Goal: Task Accomplishment & Management: Use online tool/utility

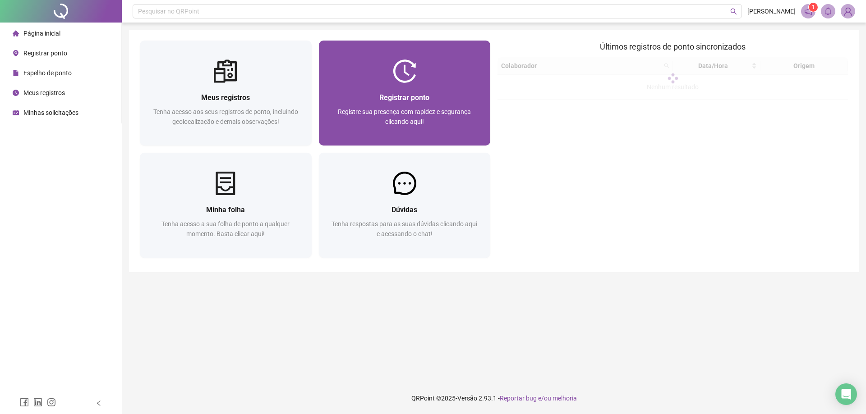
click at [353, 86] on div "Registrar ponto Registre sua presença com rapidez e segurança clicando aqui!" at bounding box center [405, 114] width 172 height 63
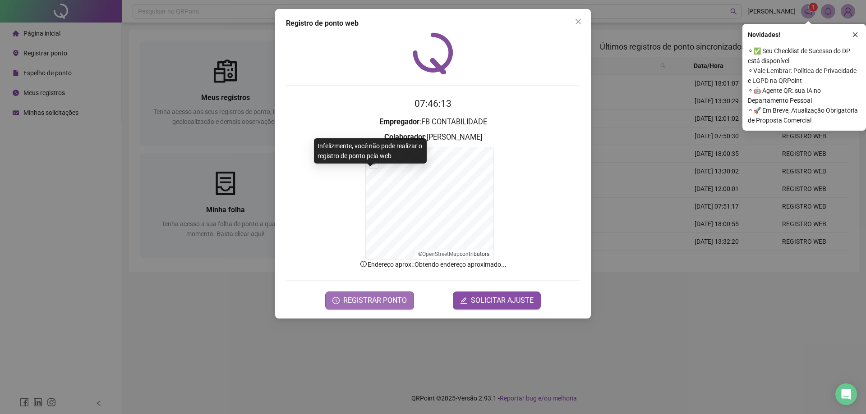
click at [361, 299] on span "REGISTRAR PONTO" at bounding box center [375, 300] width 64 height 11
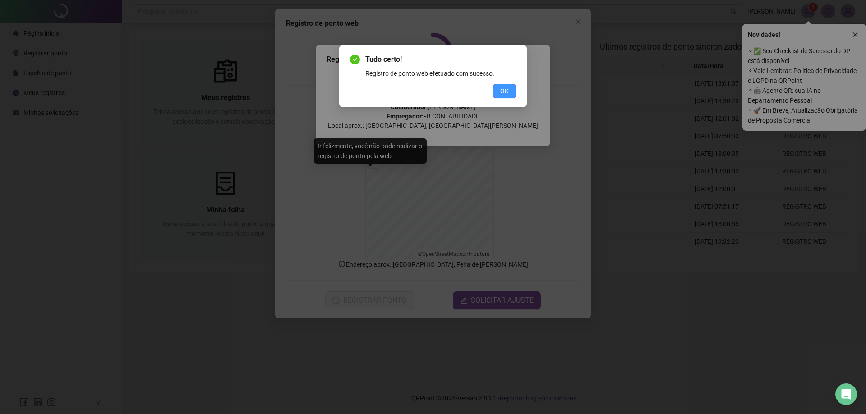
click at [510, 91] on button "OK" at bounding box center [504, 91] width 23 height 14
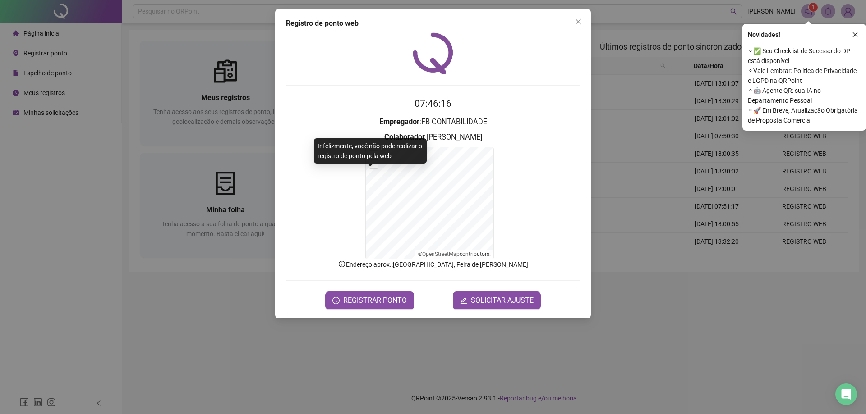
drag, startPoint x: 577, startPoint y: 18, endPoint x: 85, endPoint y: 65, distance: 494.7
click at [576, 18] on icon "close" at bounding box center [578, 21] width 7 height 7
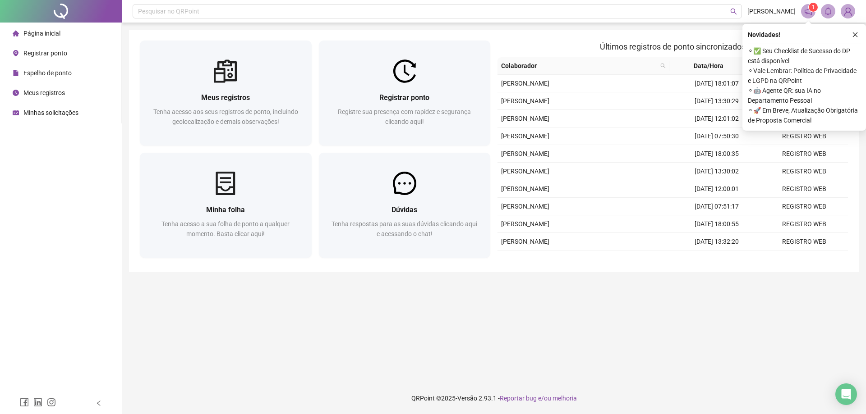
click at [66, 71] on span "Espelho de ponto" at bounding box center [47, 72] width 48 height 7
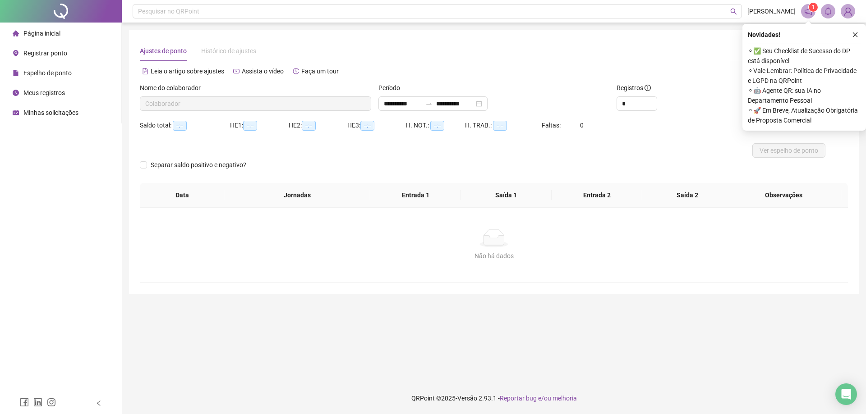
click at [60, 35] on span "Página inicial" at bounding box center [41, 33] width 37 height 7
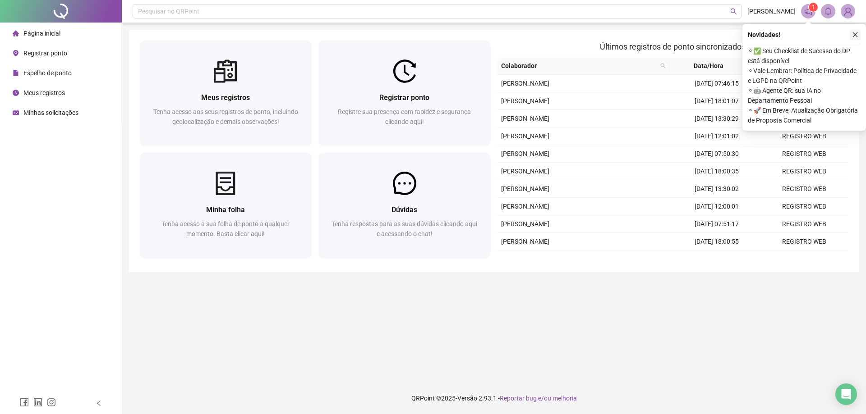
click at [855, 34] on icon "close" at bounding box center [855, 35] width 6 height 6
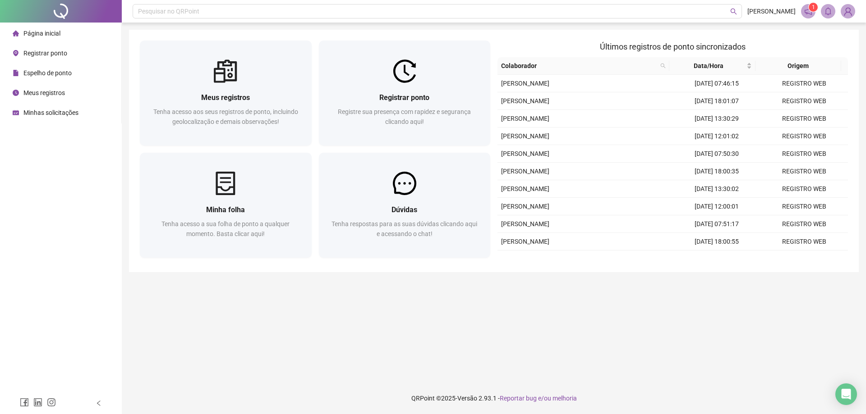
click at [60, 75] on span "Espelho de ponto" at bounding box center [47, 72] width 48 height 7
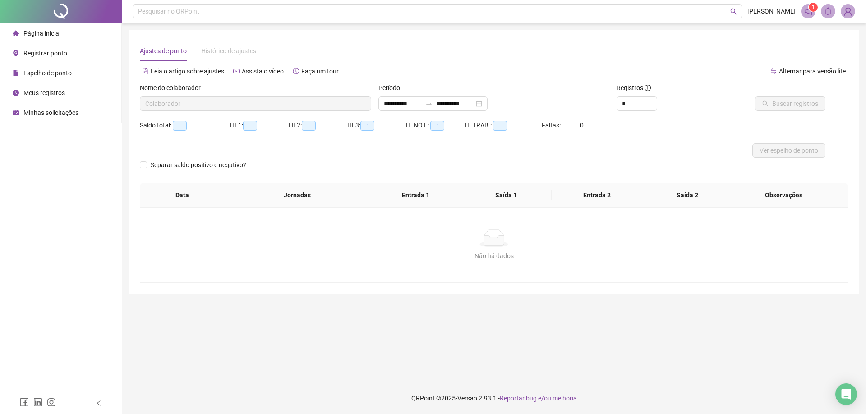
type input "**********"
click at [781, 99] on span "Buscar registros" at bounding box center [795, 104] width 46 height 10
